Goal: Find specific page/section: Find specific page/section

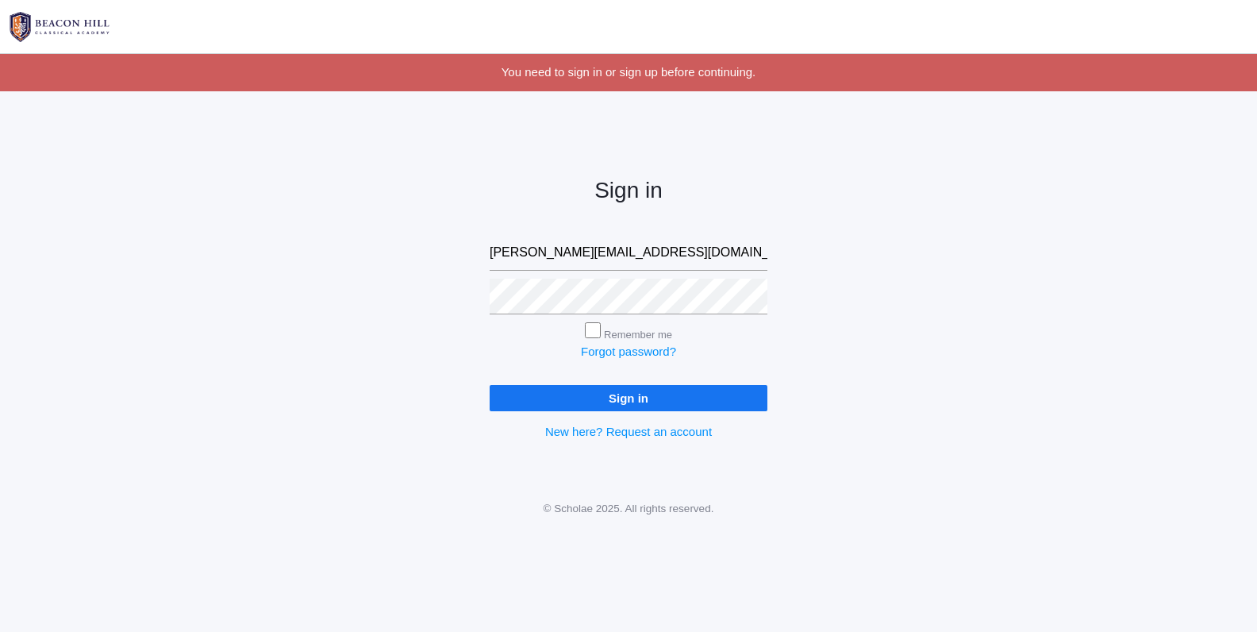
type input "[PERSON_NAME][EMAIL_ADDRESS][DOMAIN_NAME]"
click at [607, 402] on input "Sign in" at bounding box center [629, 398] width 278 height 26
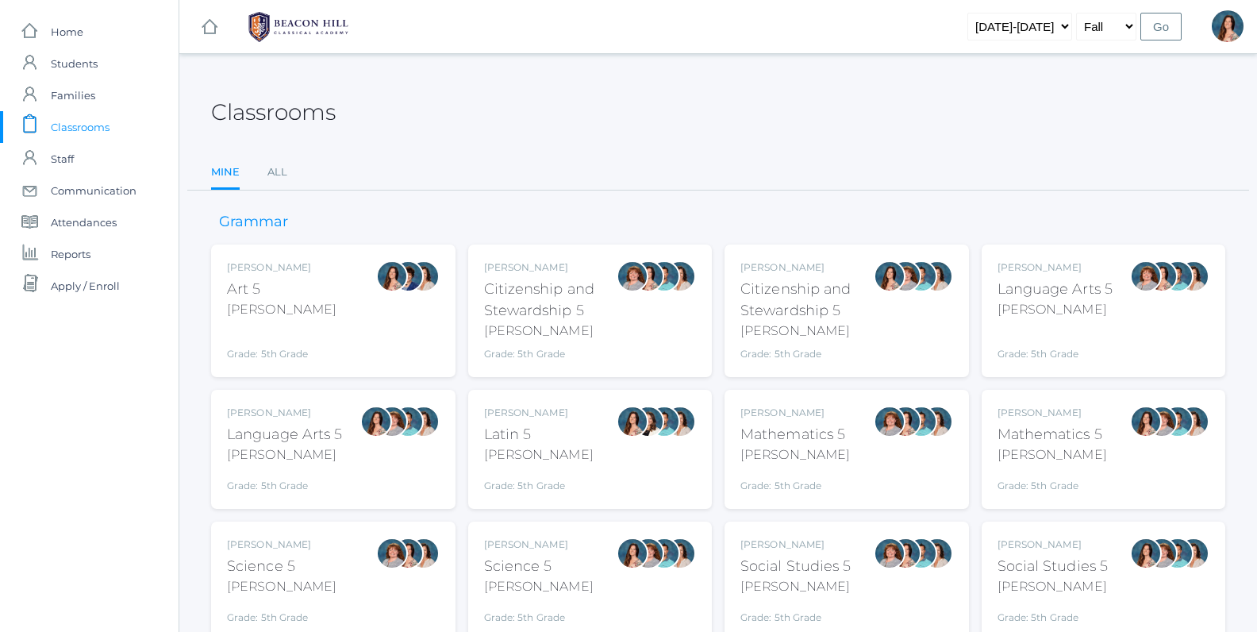
click at [295, 437] on div "Language Arts 5" at bounding box center [285, 434] width 116 height 21
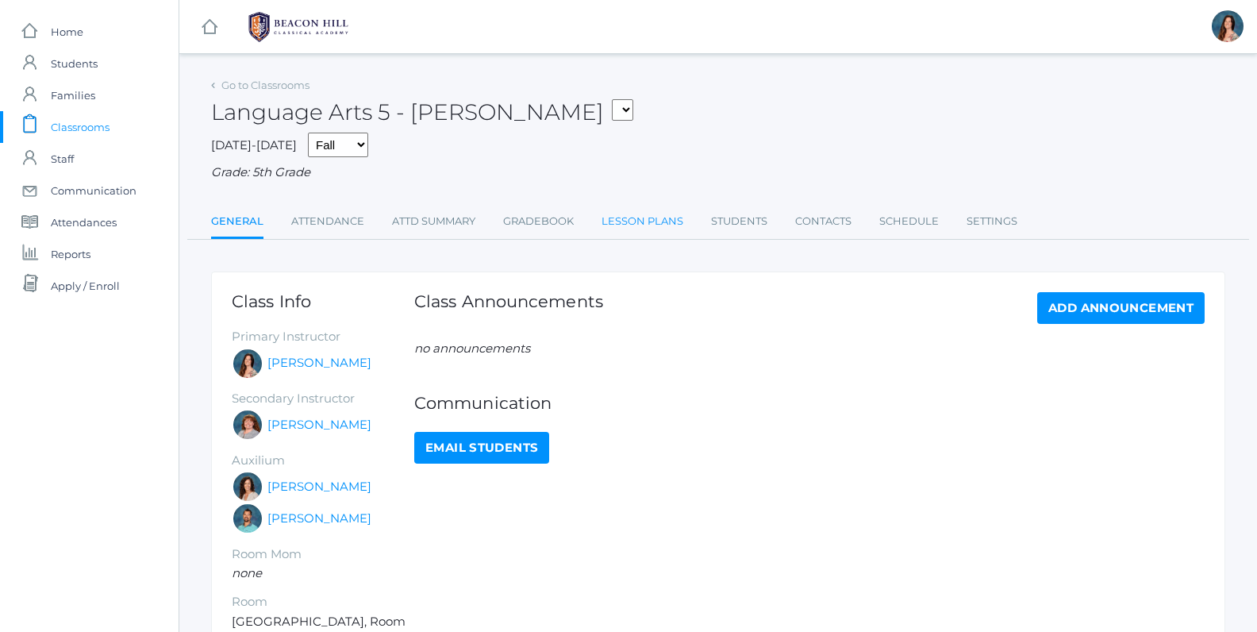
click at [661, 217] on link "Lesson Plans" at bounding box center [642, 221] width 82 height 32
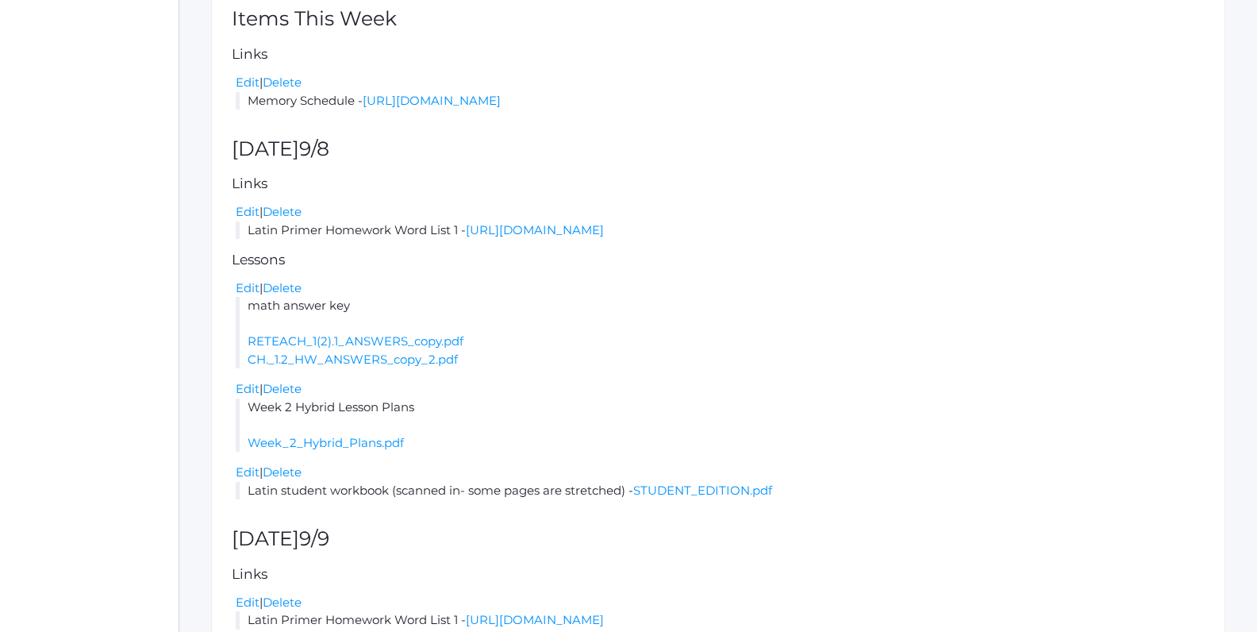
scroll to position [497, 0]
